Goal: Transaction & Acquisition: Purchase product/service

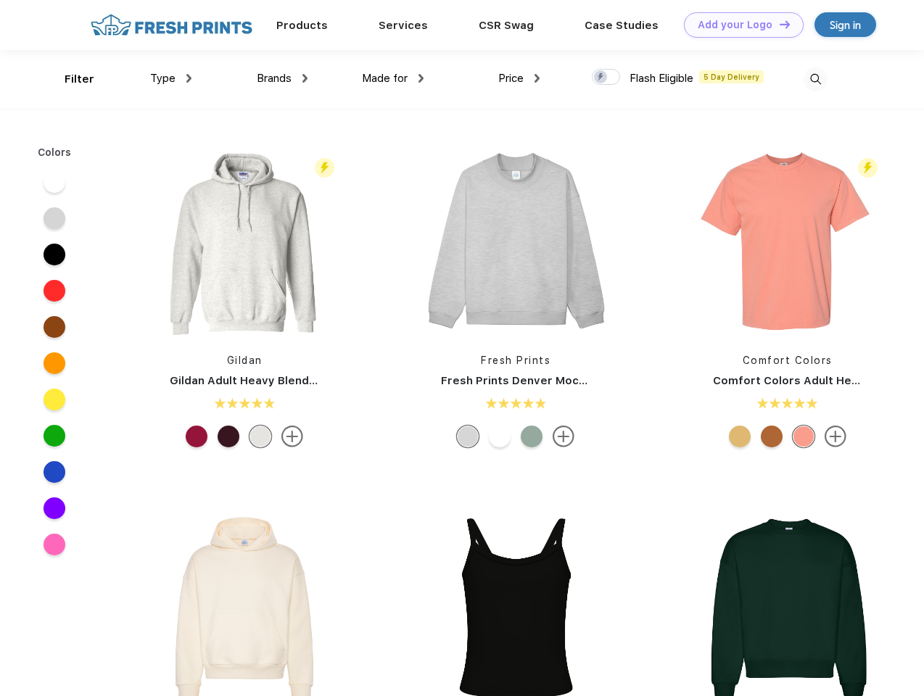
click at [739, 25] on link "Add your Logo Design Tool" at bounding box center [744, 24] width 120 height 25
click at [0, 0] on div "Design Tool" at bounding box center [0, 0] width 0 height 0
click at [778, 24] on link "Add your Logo Design Tool" at bounding box center [744, 24] width 120 height 25
click at [70, 79] on div "Filter" at bounding box center [80, 79] width 30 height 17
click at [171, 78] on span "Type" at bounding box center [162, 78] width 25 height 13
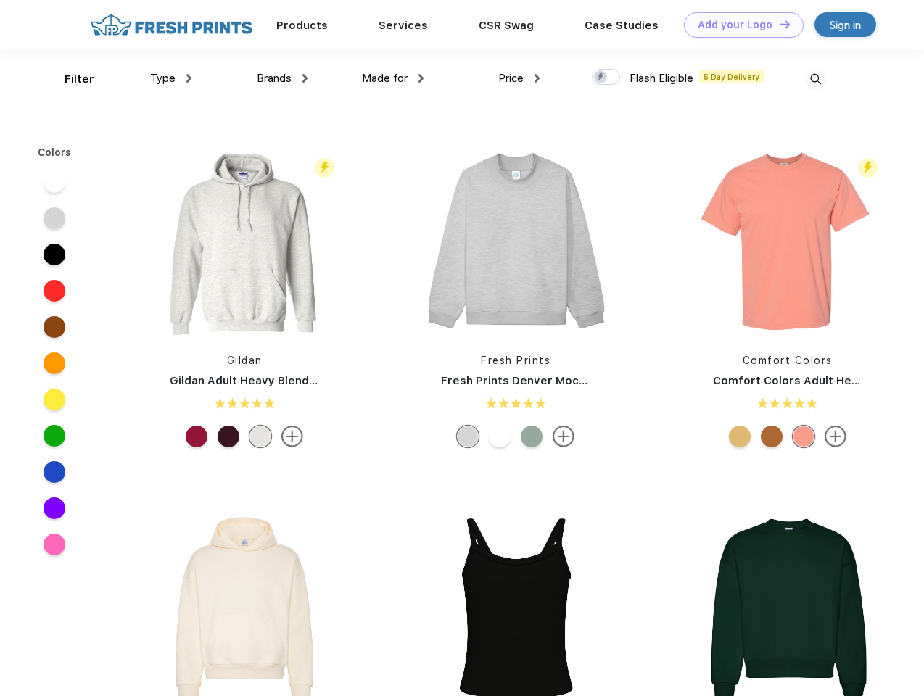
click at [282, 78] on span "Brands" at bounding box center [274, 78] width 35 height 13
click at [393, 78] on span "Made for" at bounding box center [385, 78] width 46 height 13
click at [519, 78] on span "Price" at bounding box center [510, 78] width 25 height 13
click at [607, 78] on div at bounding box center [606, 77] width 28 height 16
click at [601, 78] on input "checkbox" at bounding box center [596, 72] width 9 height 9
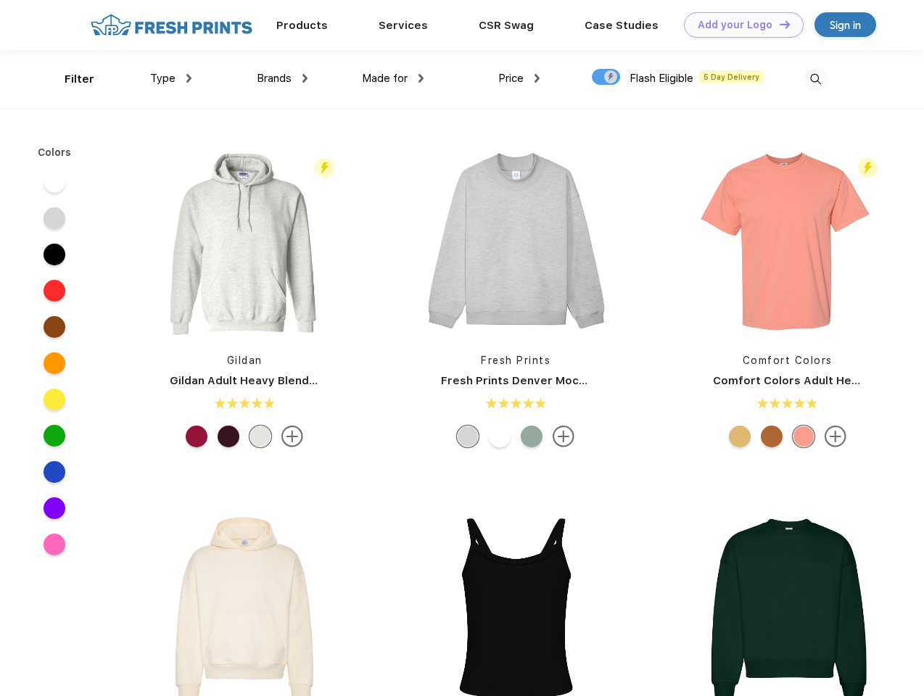
click at [815, 79] on img at bounding box center [816, 79] width 24 height 24
